Goal: Information Seeking & Learning: Stay updated

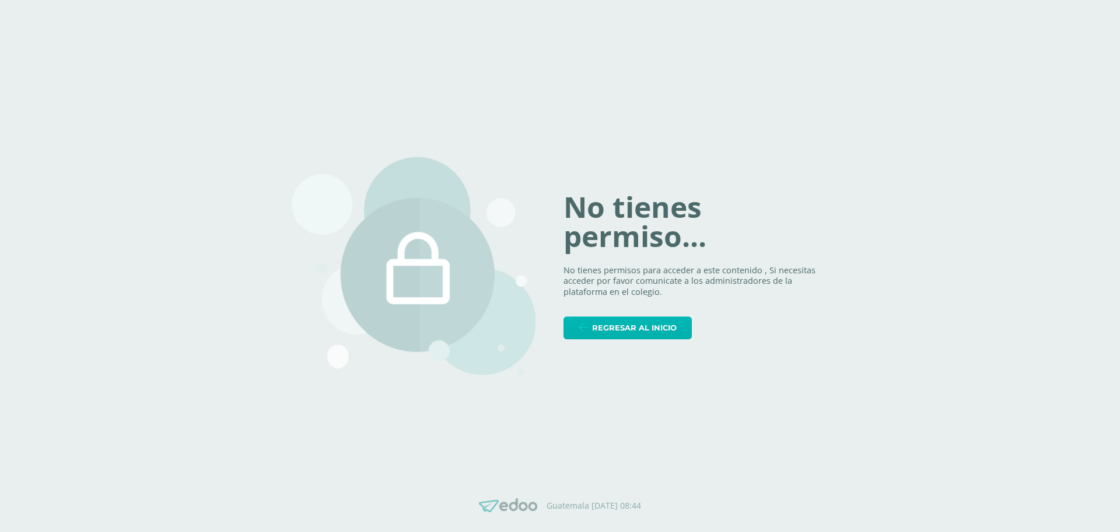
click at [686, 325] on link "Regresar al inicio" at bounding box center [628, 327] width 128 height 23
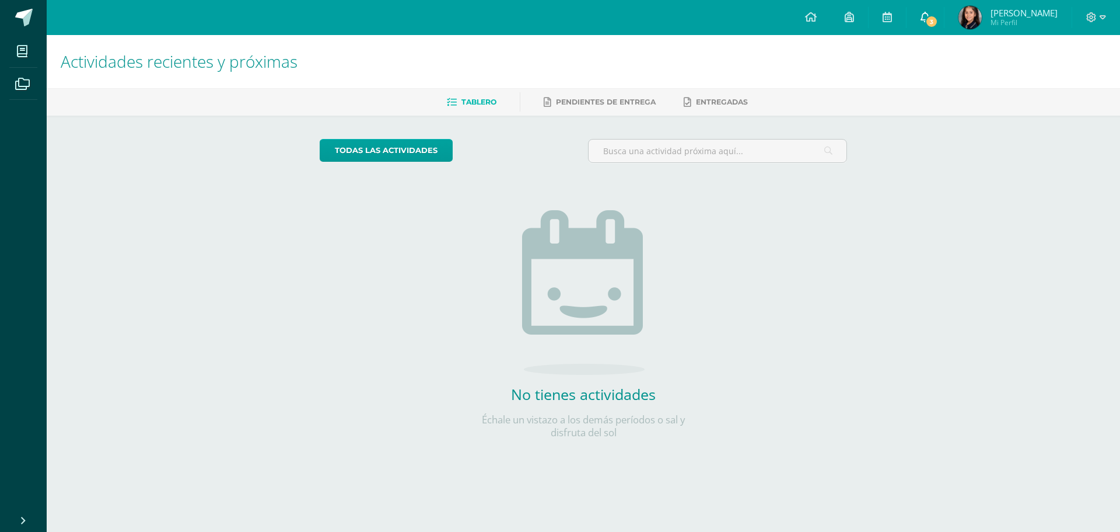
click at [930, 14] on icon at bounding box center [925, 17] width 9 height 11
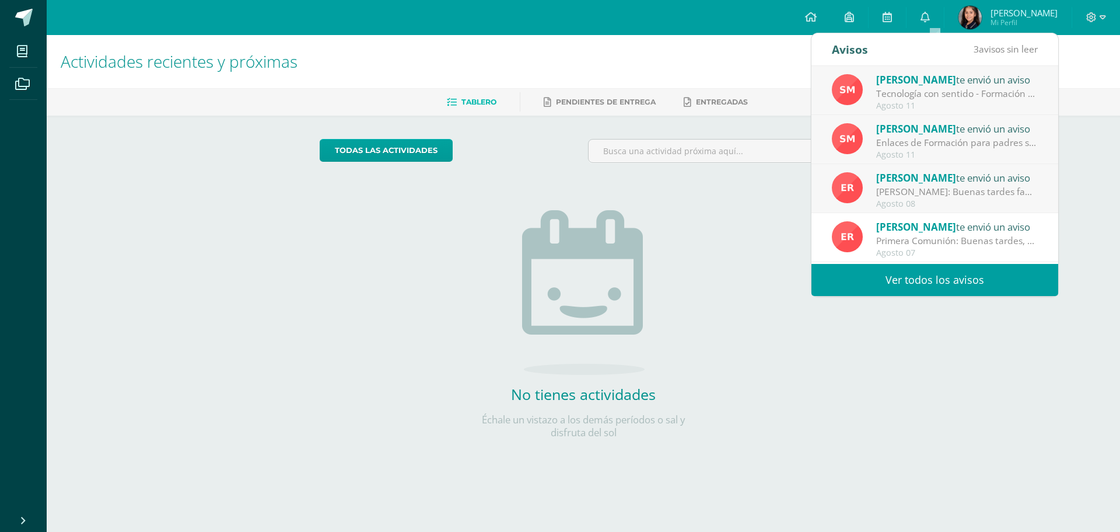
click at [909, 184] on div "Betty De te envió un aviso" at bounding box center [957, 177] width 162 height 15
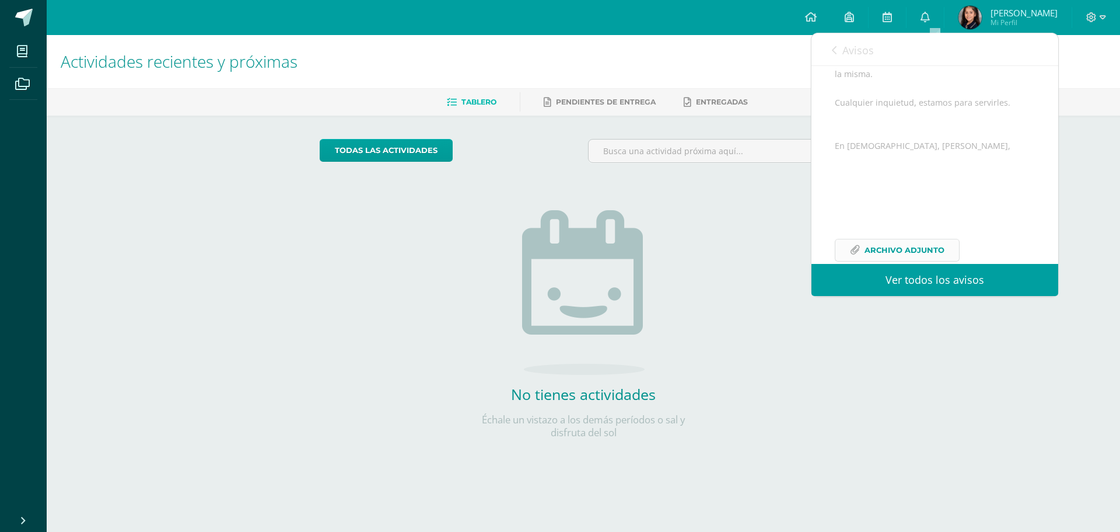
scroll to position [213, 0]
click at [924, 231] on span "Archivo Adjunto" at bounding box center [905, 226] width 80 height 22
click at [942, 15] on link "0" at bounding box center [925, 17] width 37 height 35
click at [930, 20] on icon at bounding box center [925, 17] width 9 height 11
drag, startPoint x: 732, startPoint y: 229, endPoint x: 771, endPoint y: 183, distance: 60.4
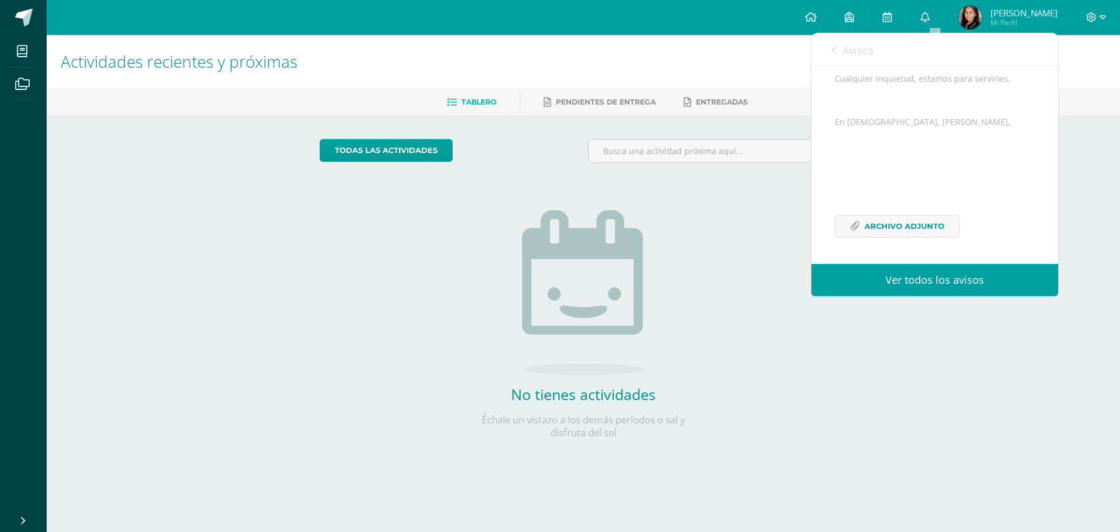
click at [735, 228] on div "todas las Actividades No tienes actividades Échale un vistazo a los demás perío…" at bounding box center [583, 296] width 575 height 361
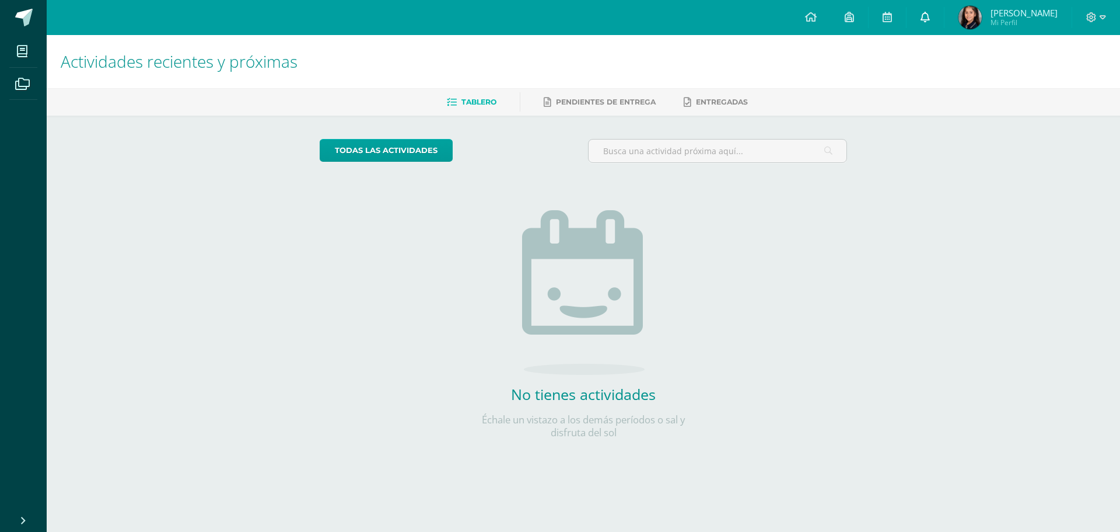
click at [930, 15] on icon at bounding box center [925, 17] width 9 height 11
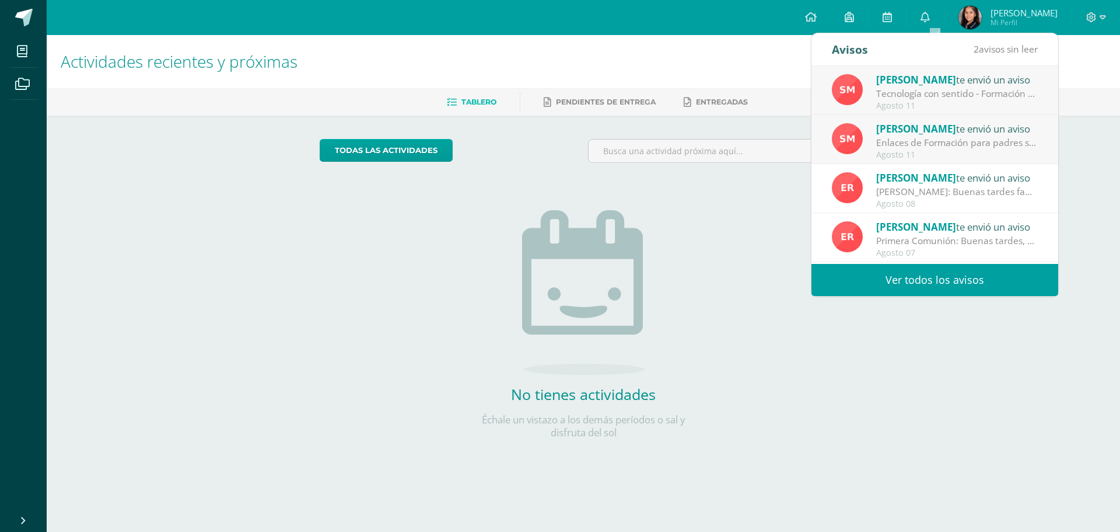
click at [915, 123] on div "Sonia Monterroso te envió un aviso" at bounding box center [957, 128] width 162 height 15
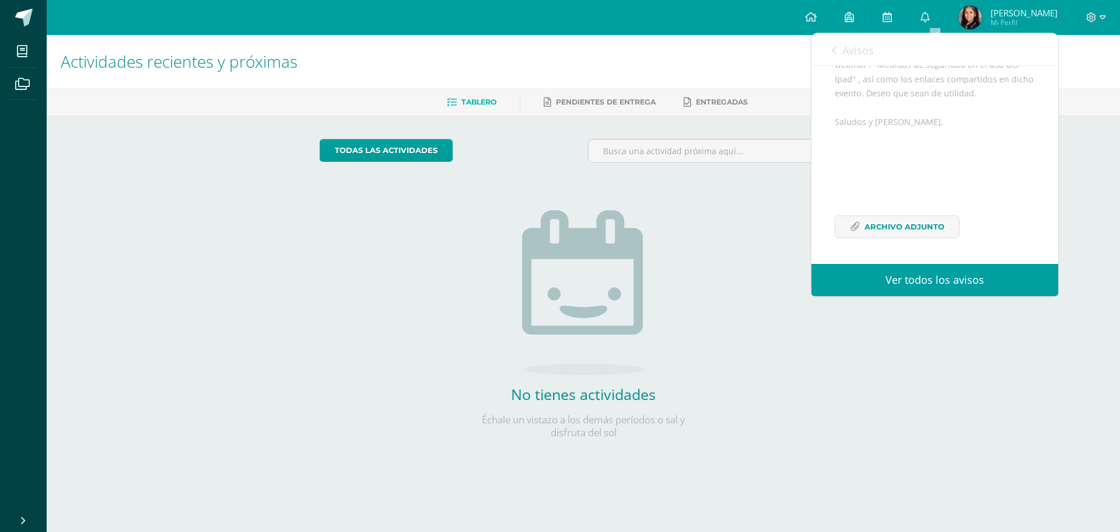
click at [916, 125] on div "Sonia Monterroso te envió un aviso Tecnología con sentido - Formación para padr…" at bounding box center [812, 165] width 494 height 198
click at [931, 226] on span "Archivo Adjunto" at bounding box center [905, 227] width 80 height 22
click at [930, 18] on icon at bounding box center [925, 17] width 9 height 11
click at [743, 294] on div "todas las Actividades No tienes actividades Échale un vistazo a los demás perío…" at bounding box center [583, 296] width 575 height 361
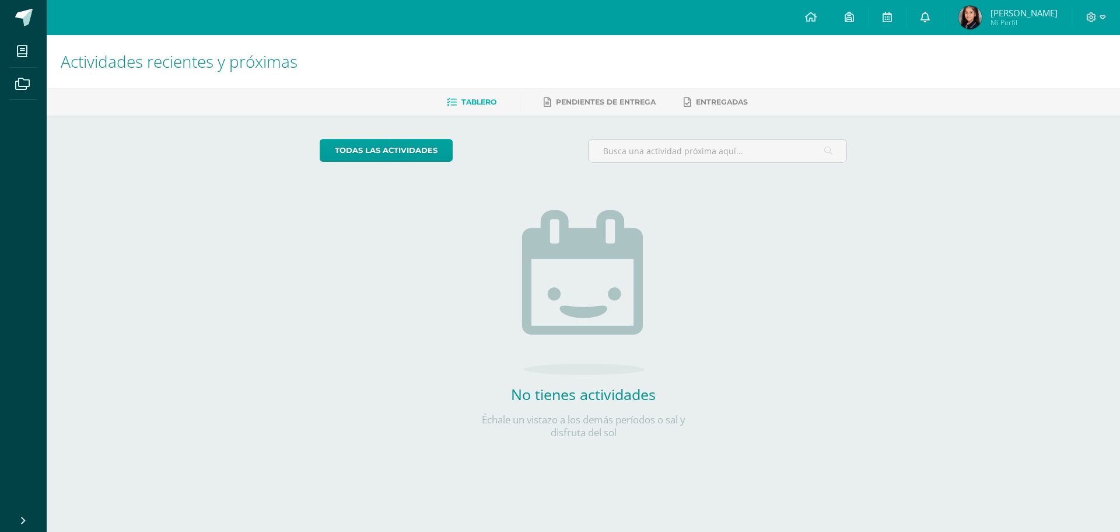
click at [930, 15] on icon at bounding box center [925, 17] width 9 height 11
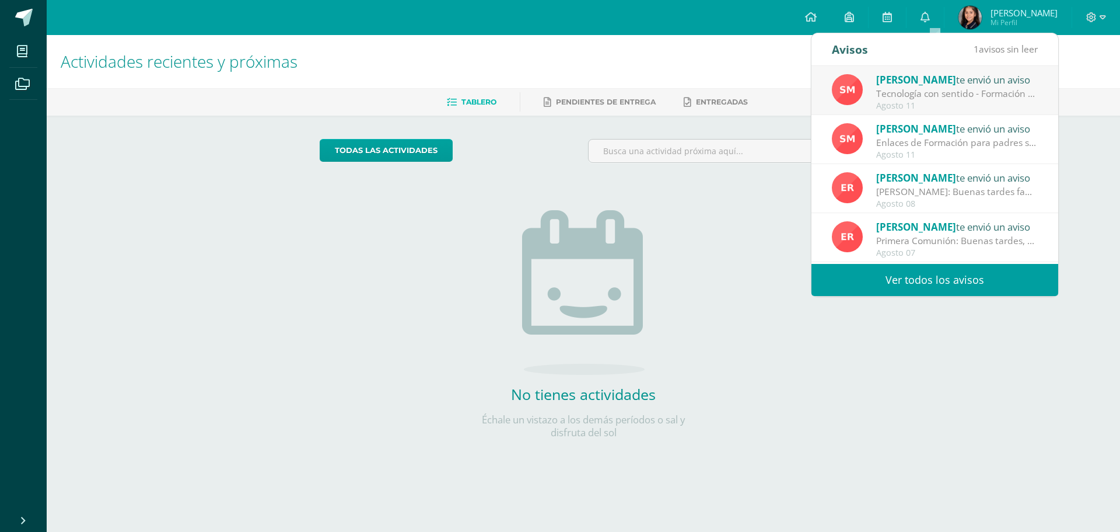
click at [897, 110] on div "Agosto 11" at bounding box center [957, 106] width 162 height 10
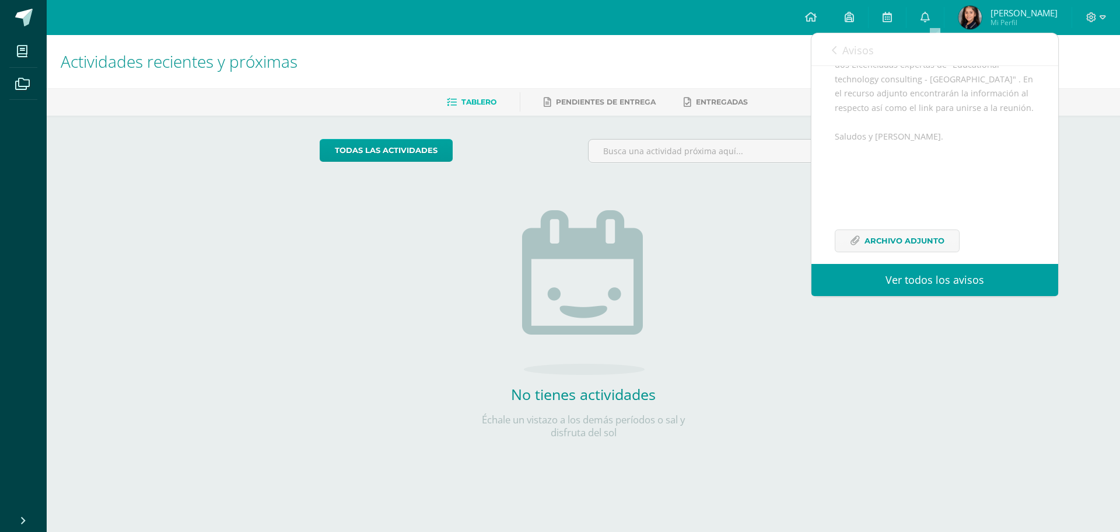
click at [899, 102] on div "Buena tarde estimadas familias. Bendiciones en cada hogar. Como parte de nuestr…" at bounding box center [935, 119] width 200 height 294
click at [907, 225] on span "Archivo Adjunto" at bounding box center [905, 227] width 80 height 22
